Goal: Submit feedback/report problem

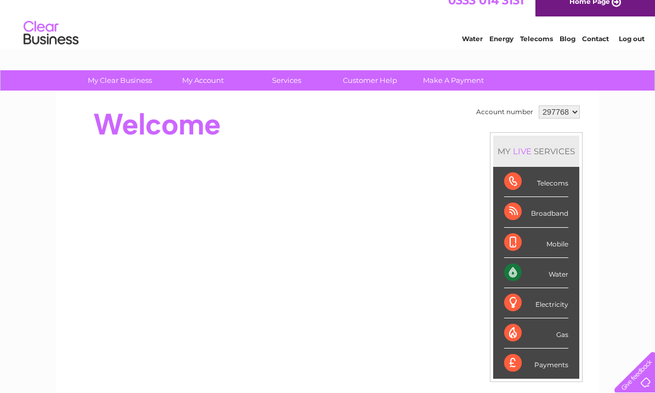
scroll to position [8, 0]
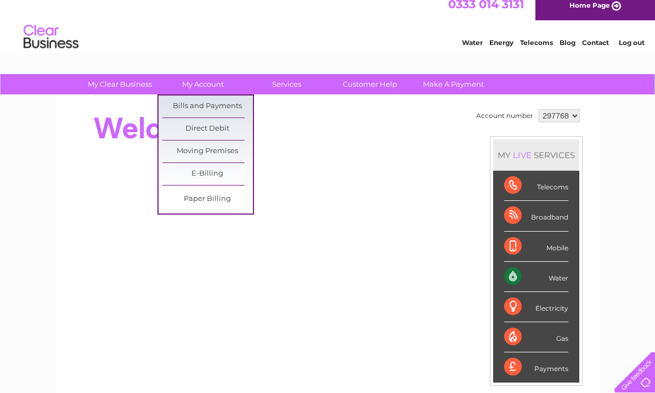
click at [201, 105] on link "Bills and Payments" at bounding box center [207, 107] width 91 height 22
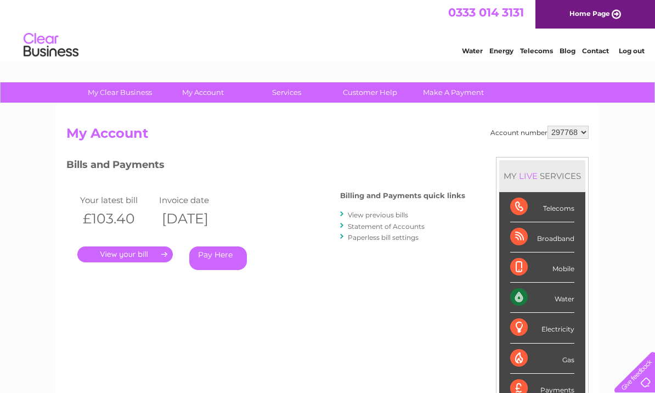
click at [133, 252] on link "." at bounding box center [125, 254] width 96 height 16
click at [416, 227] on link "Statement of Accounts" at bounding box center [386, 226] width 77 height 8
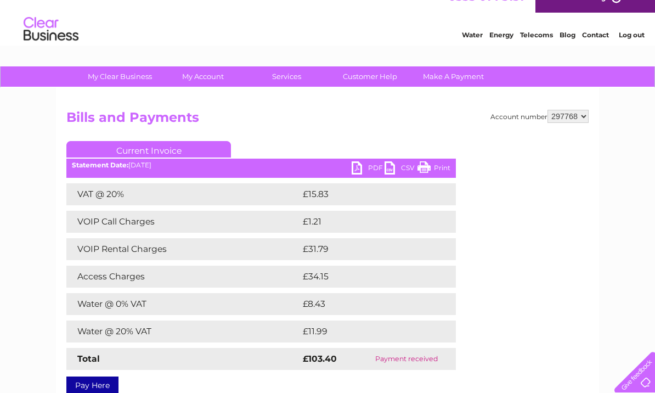
scroll to position [31, 0]
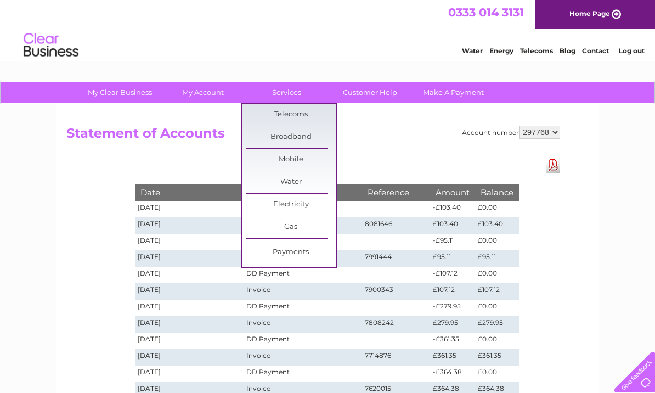
click at [372, 91] on link "Customer Help" at bounding box center [370, 92] width 91 height 20
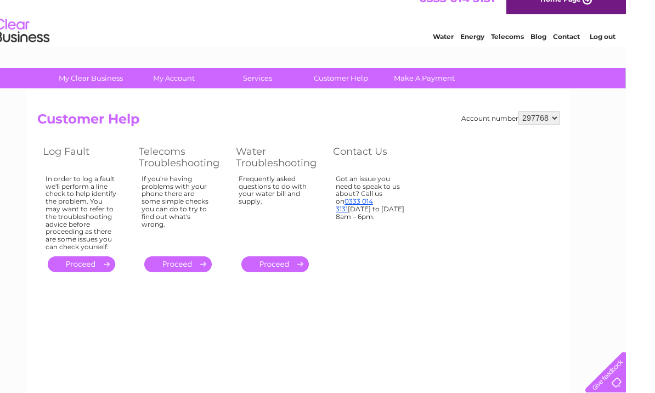
scroll to position [39, 0]
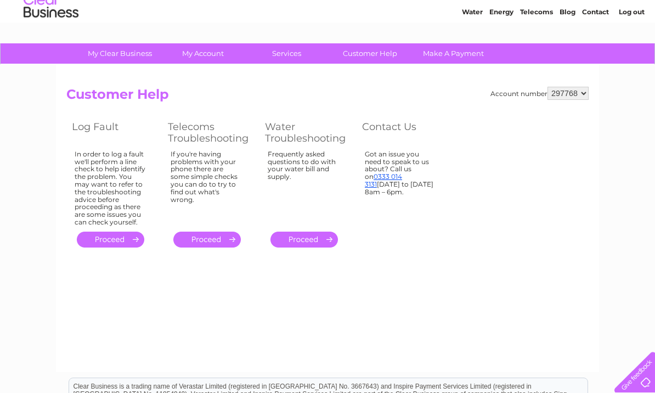
click at [373, 60] on link "Customer Help" at bounding box center [370, 53] width 91 height 20
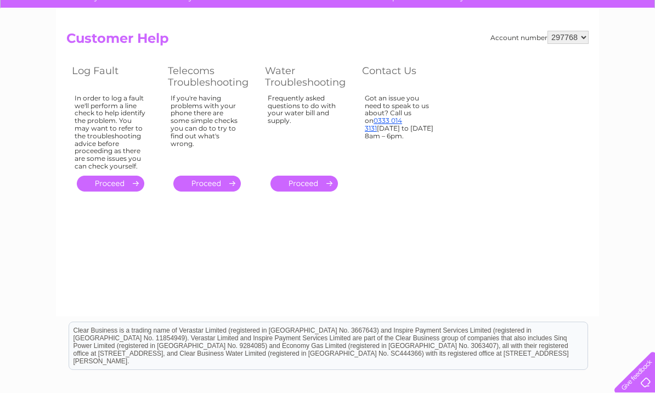
scroll to position [97, 0]
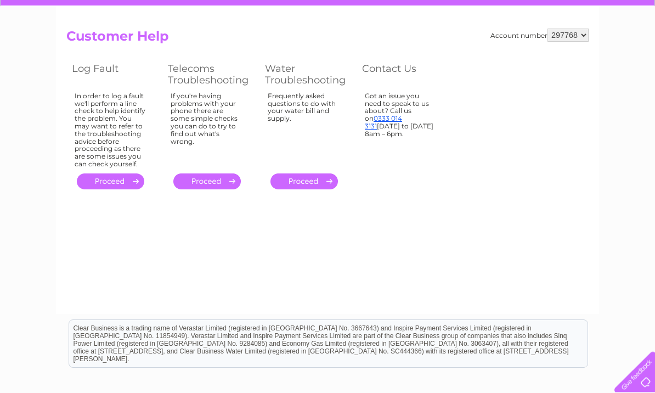
click at [642, 392] on div at bounding box center [632, 369] width 45 height 45
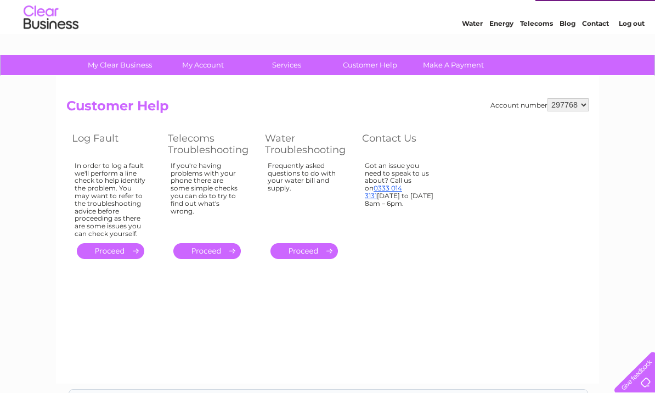
scroll to position [31, 0]
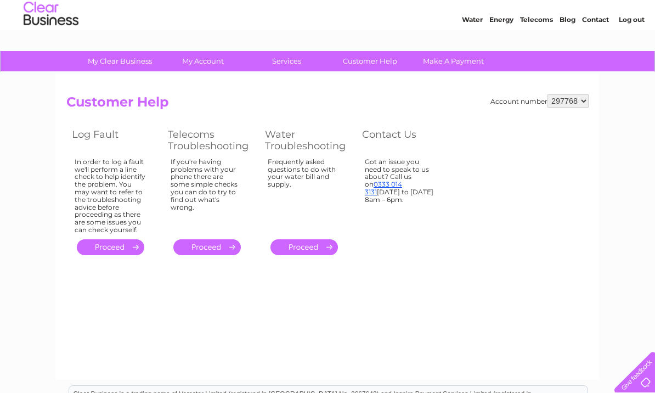
click at [199, 248] on link "." at bounding box center [207, 247] width 68 height 16
click at [103, 246] on link "." at bounding box center [111, 247] width 68 height 16
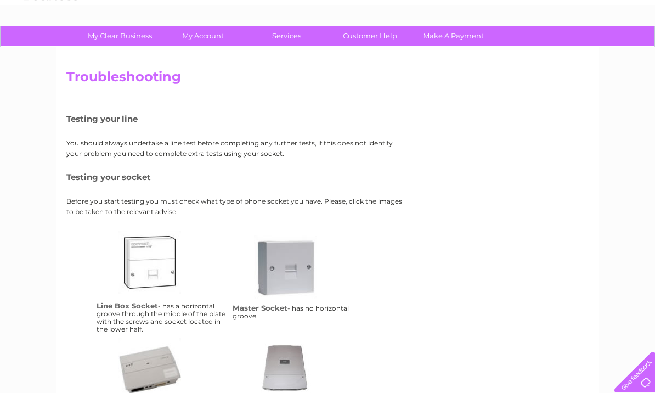
scroll to position [47, 0]
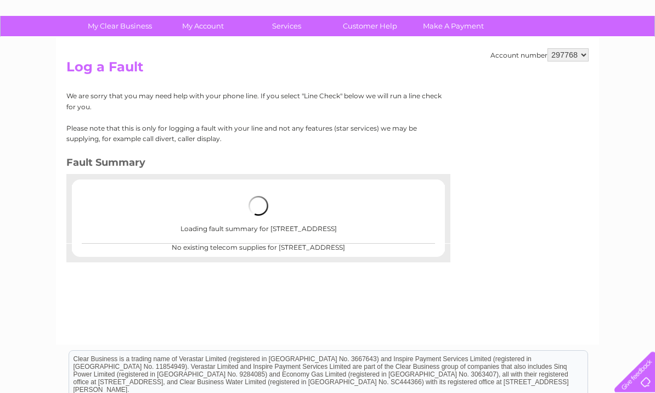
scroll to position [67, 0]
click at [276, 251] on center "No existing telecom supplies for Unit 18, Calow Brook Drive, Hasland, Chesterfi…" at bounding box center [258, 247] width 351 height 8
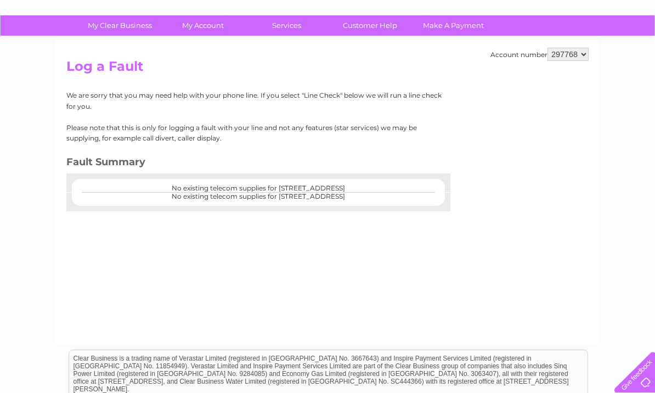
click at [282, 258] on div "Account number 297768 Log a Fault We are sorry that you may need help with your…" at bounding box center [327, 190] width 543 height 307
click at [183, 197] on center "No existing telecom supplies for Unit 18, Calow Brook Drive, Hasland, Chesterfi…" at bounding box center [258, 197] width 351 height 8
click at [203, 201] on div at bounding box center [258, 205] width 384 height 11
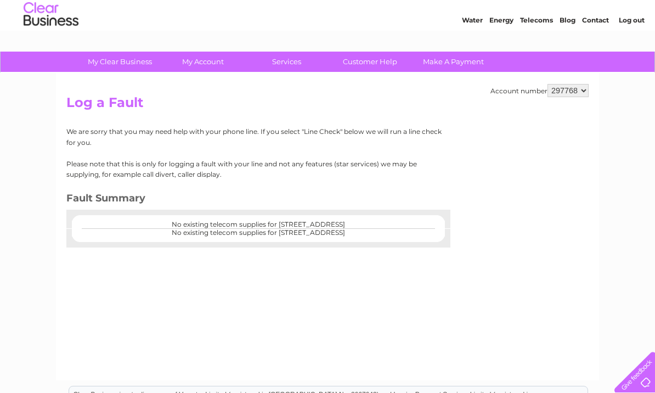
scroll to position [35, 0]
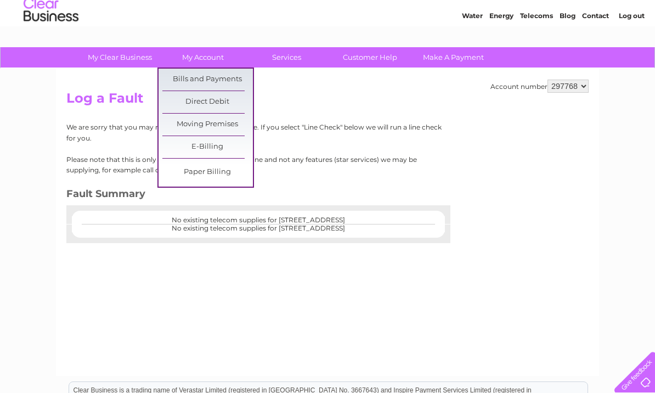
click at [541, 204] on div "Account number 297768 Log a Fault We are sorry that you may need help with your…" at bounding box center [327, 222] width 543 height 307
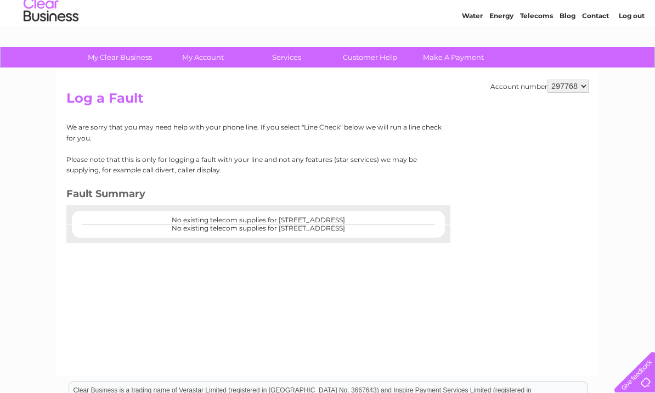
click at [537, 206] on div "Account number 297768 Log a Fault We are sorry that you may need help with your…" at bounding box center [327, 222] width 543 height 307
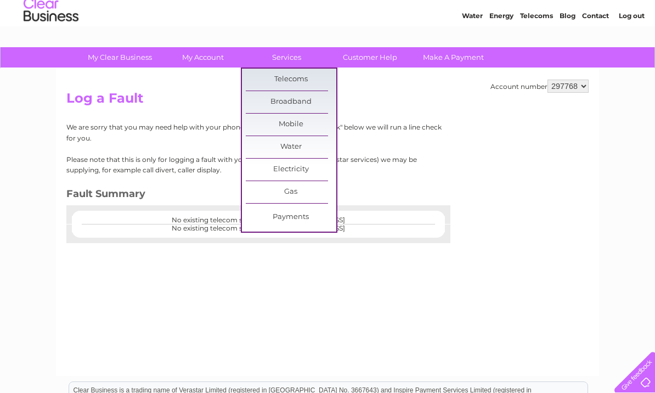
click at [365, 60] on link "Customer Help" at bounding box center [370, 57] width 91 height 20
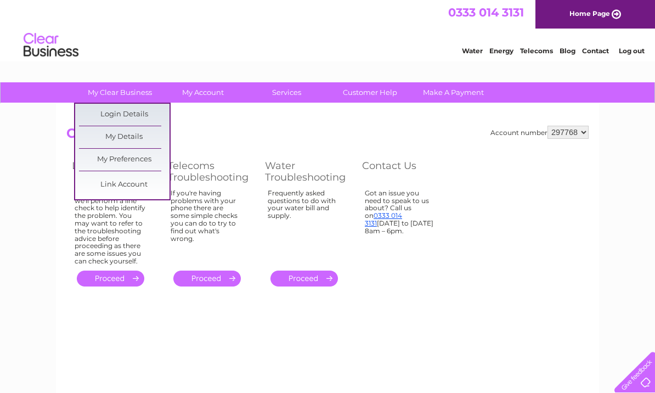
click at [24, 142] on div "My Clear Business Login Details My Details My Preferences Link Account My Accou…" at bounding box center [327, 340] width 655 height 517
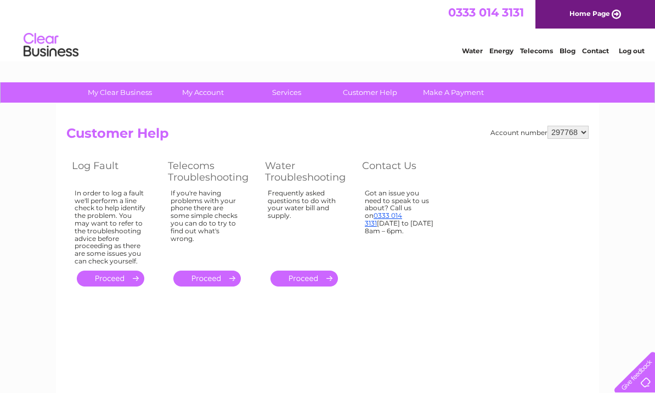
click at [118, 271] on link "." at bounding box center [111, 279] width 68 height 16
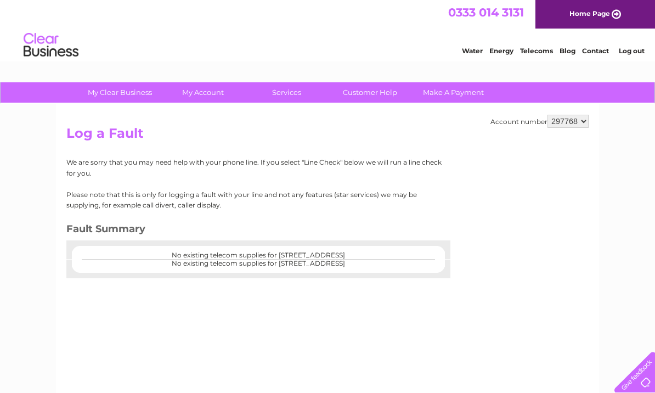
click at [595, 49] on link "Contact" at bounding box center [595, 51] width 27 height 8
